Goal: Task Accomplishment & Management: Use online tool/utility

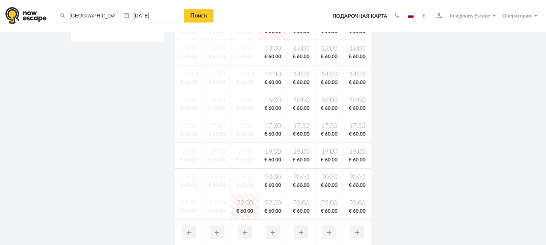
scroll to position [205, 0]
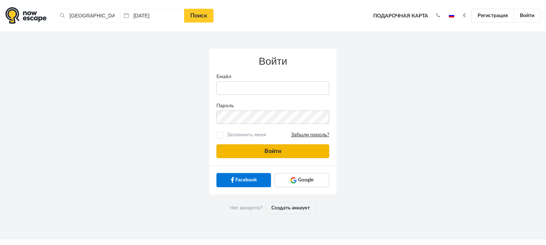
type input "[PERSON_NAME][EMAIL_ADDRESS][DOMAIN_NAME]"
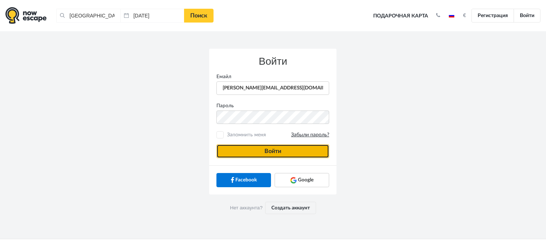
click at [242, 149] on button "Войти" at bounding box center [272, 151] width 113 height 14
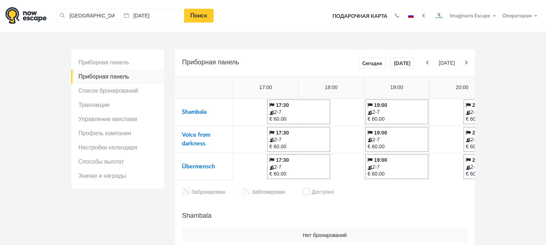
click at [191, 162] on td "Übermensch" at bounding box center [204, 166] width 58 height 27
click at [193, 166] on link "Übermensch" at bounding box center [198, 167] width 33 height 6
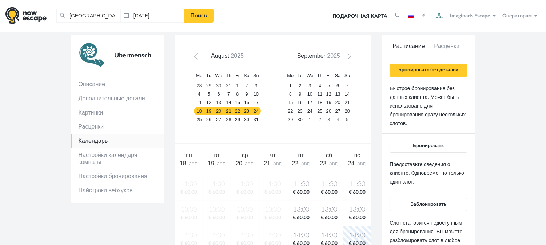
scroll to position [42, 0]
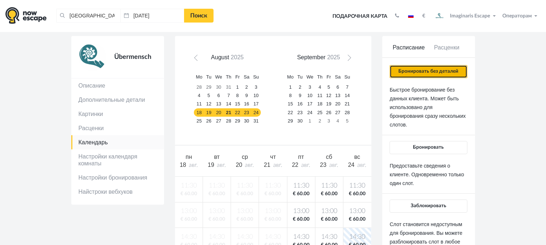
click at [446, 69] on button "Бронировать без деталей" at bounding box center [427, 71] width 77 height 13
